Goal: Transaction & Acquisition: Download file/media

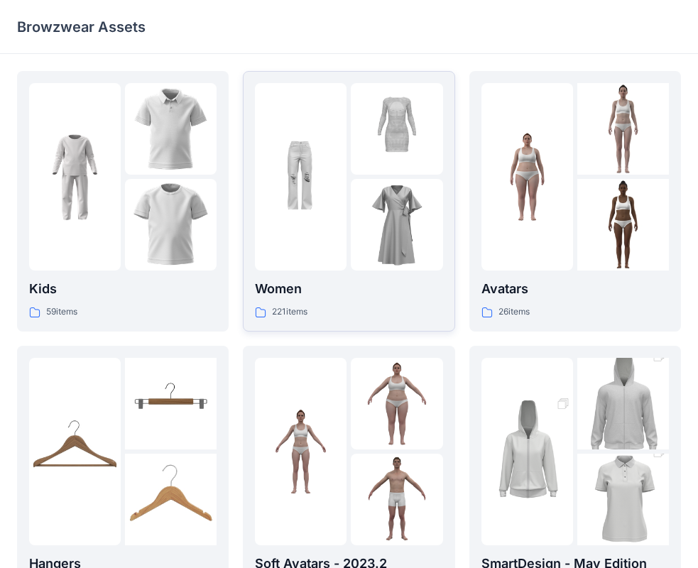
click at [335, 250] on div at bounding box center [301, 176] width 92 height 187
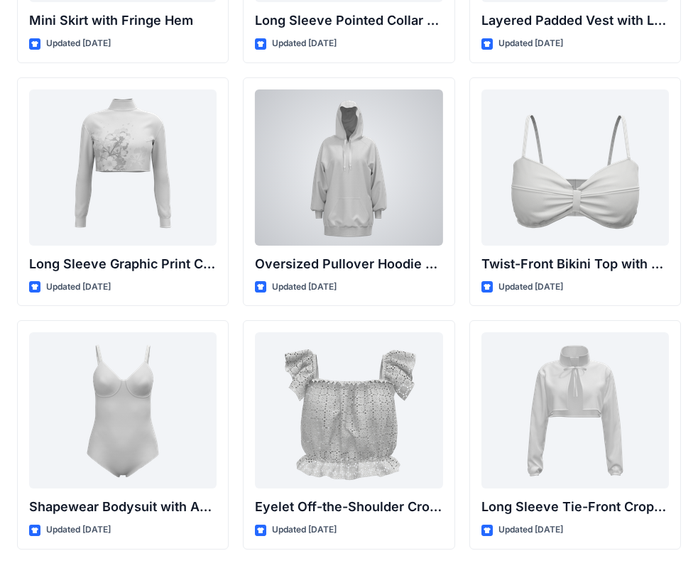
scroll to position [4421, 0]
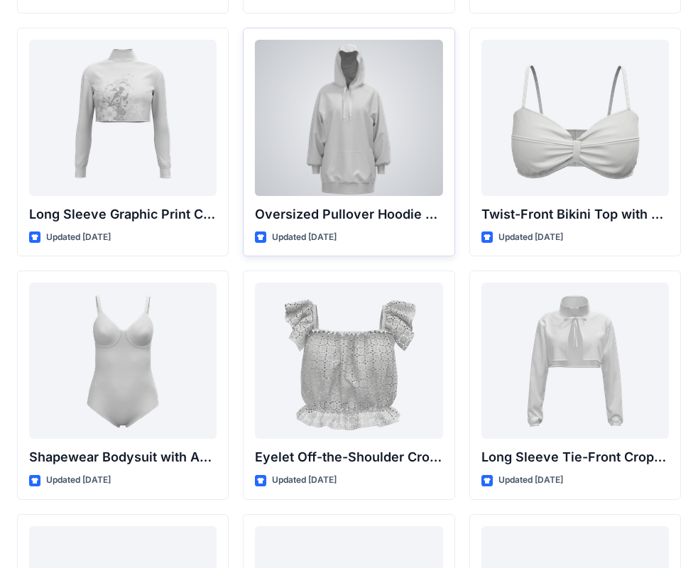
click at [375, 139] on div at bounding box center [348, 118] width 187 height 156
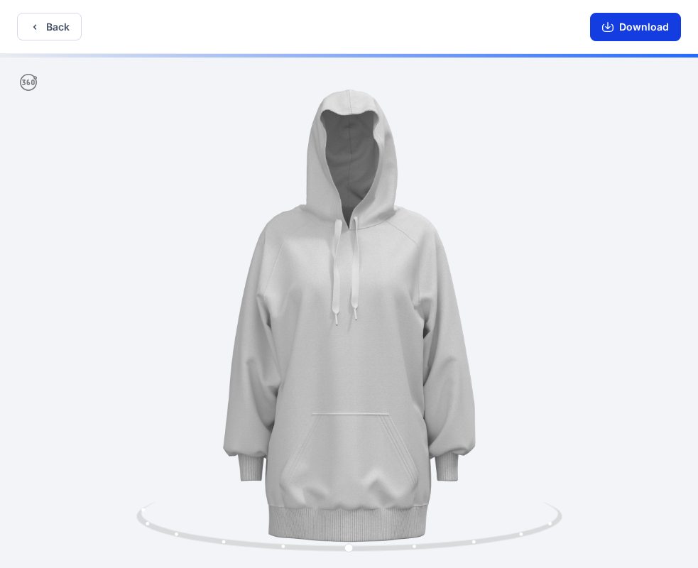
click at [638, 21] on button "Download" at bounding box center [635, 27] width 91 height 28
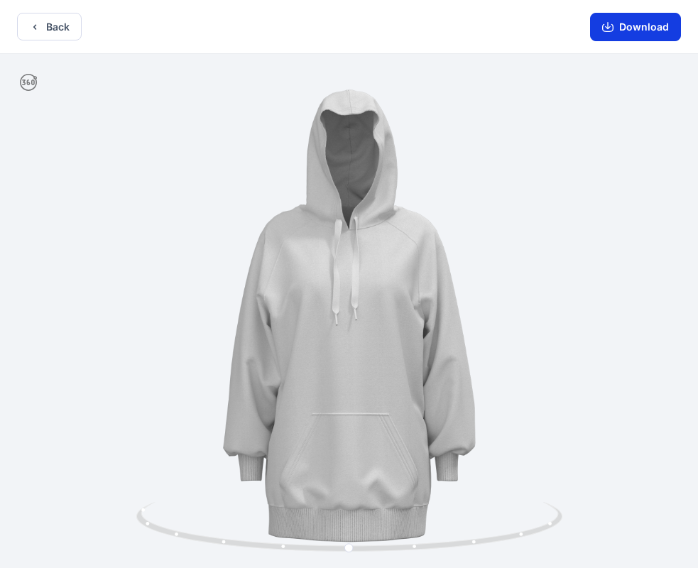
click at [638, 25] on button "Download" at bounding box center [635, 27] width 91 height 28
